Goal: Check status: Check status

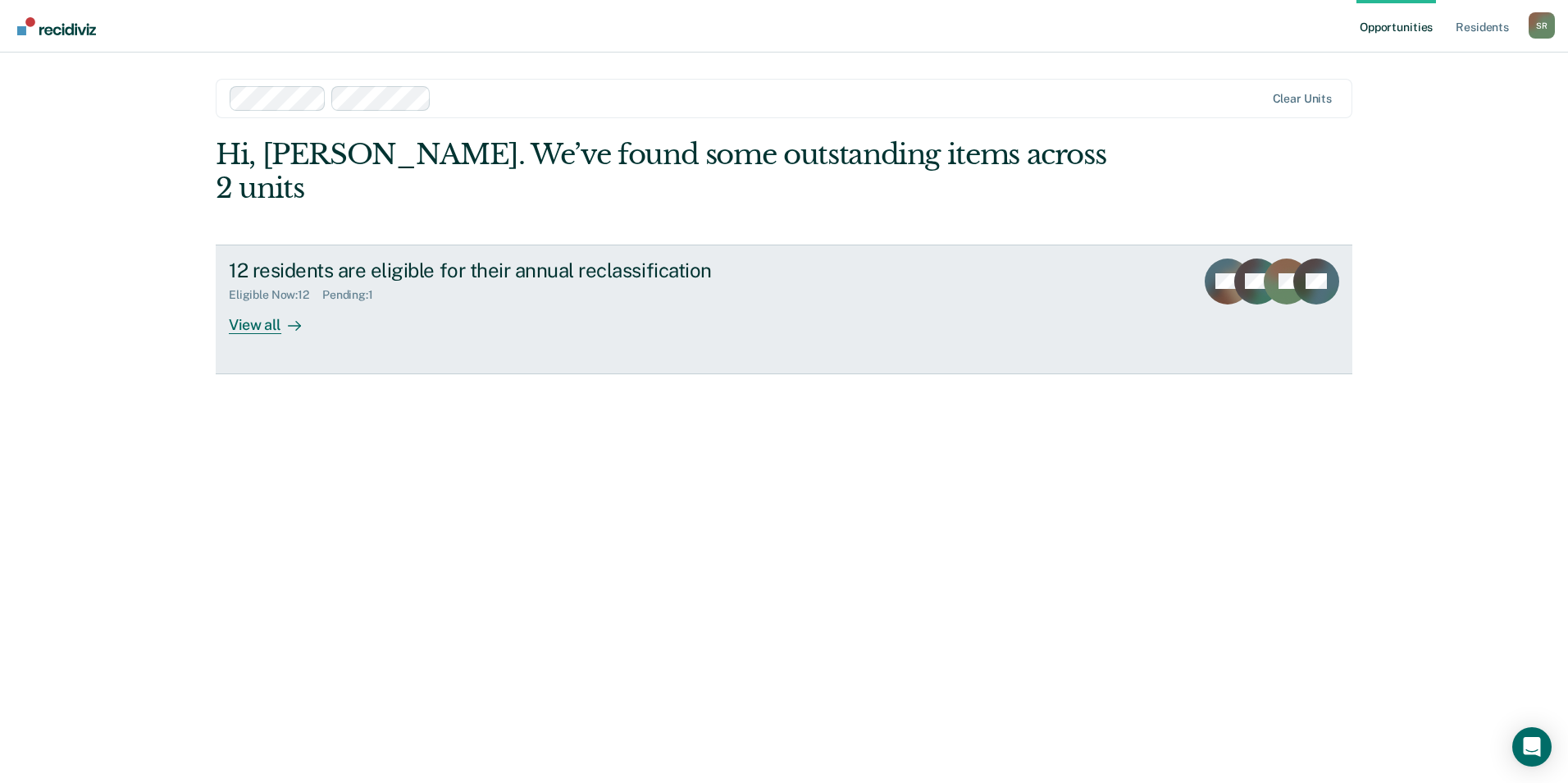
click at [268, 302] on div "View all" at bounding box center [274, 318] width 92 height 32
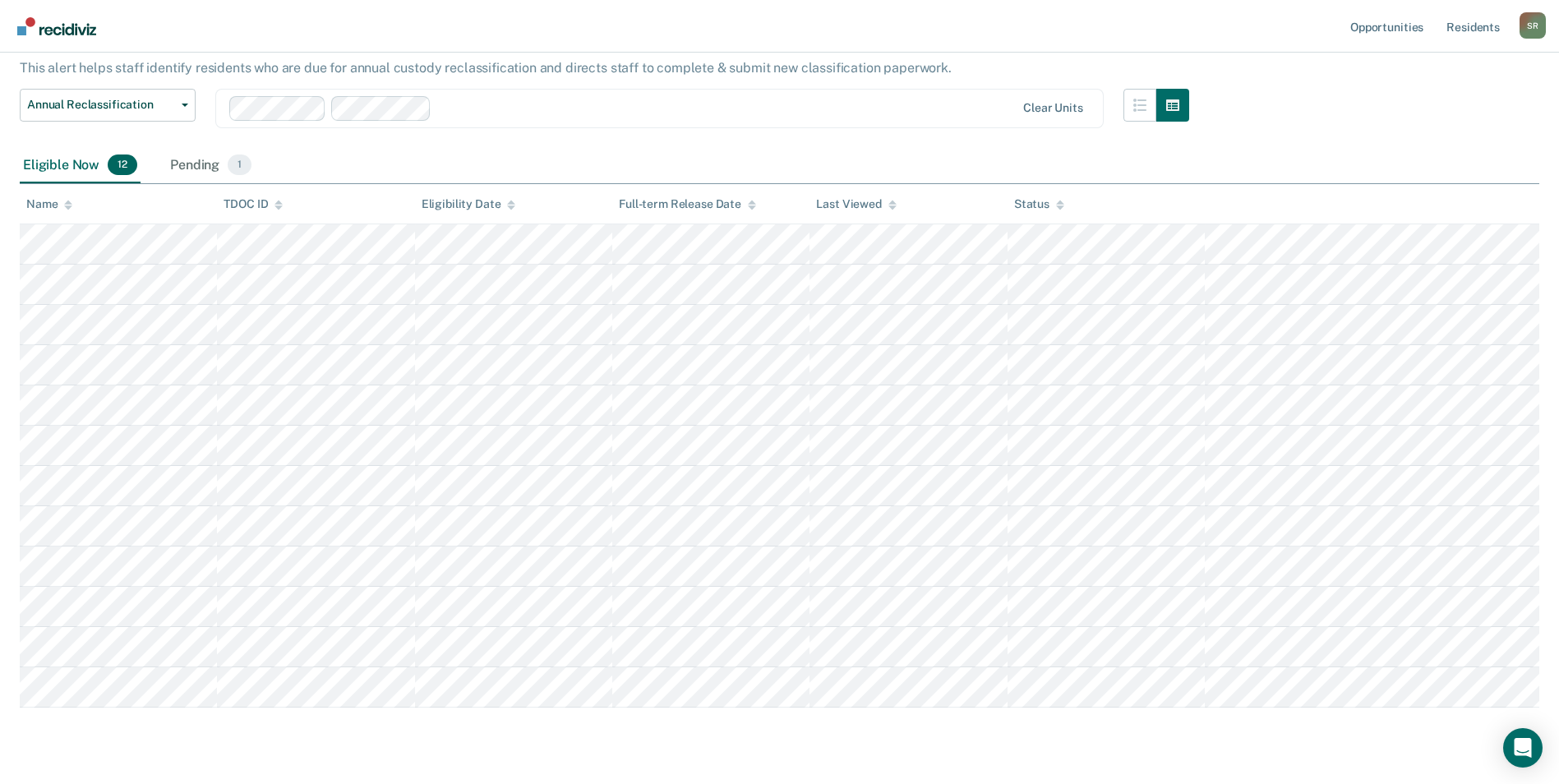
scroll to position [60, 0]
